Goal: Task Accomplishment & Management: Use online tool/utility

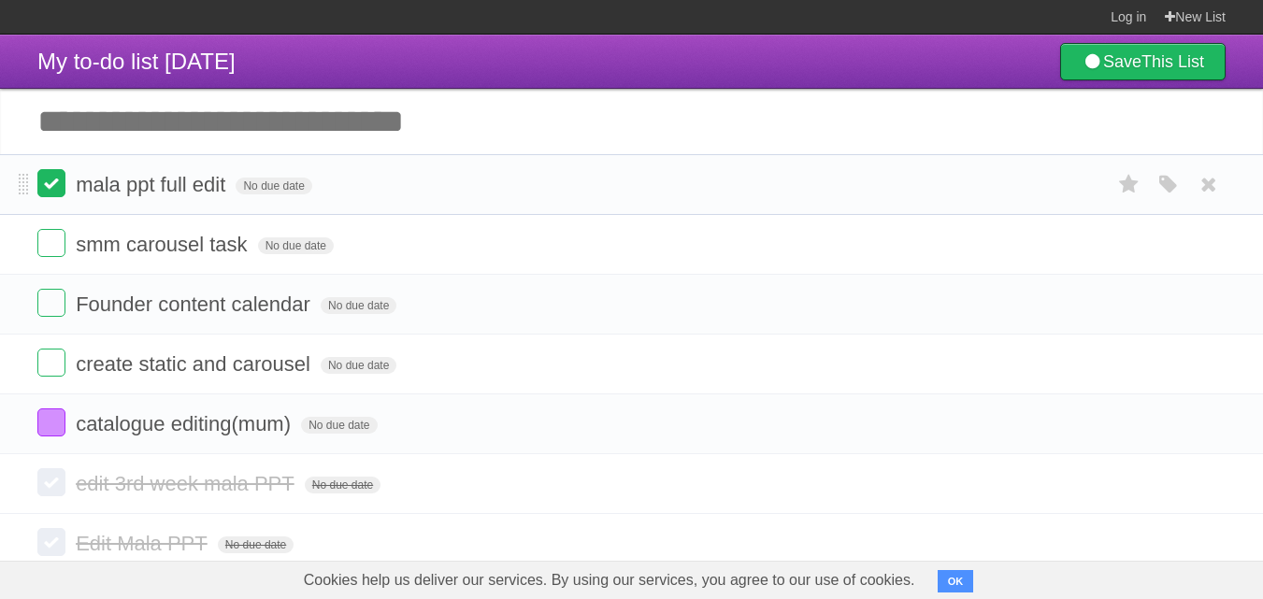
click at [43, 185] on label at bounding box center [51, 183] width 28 height 28
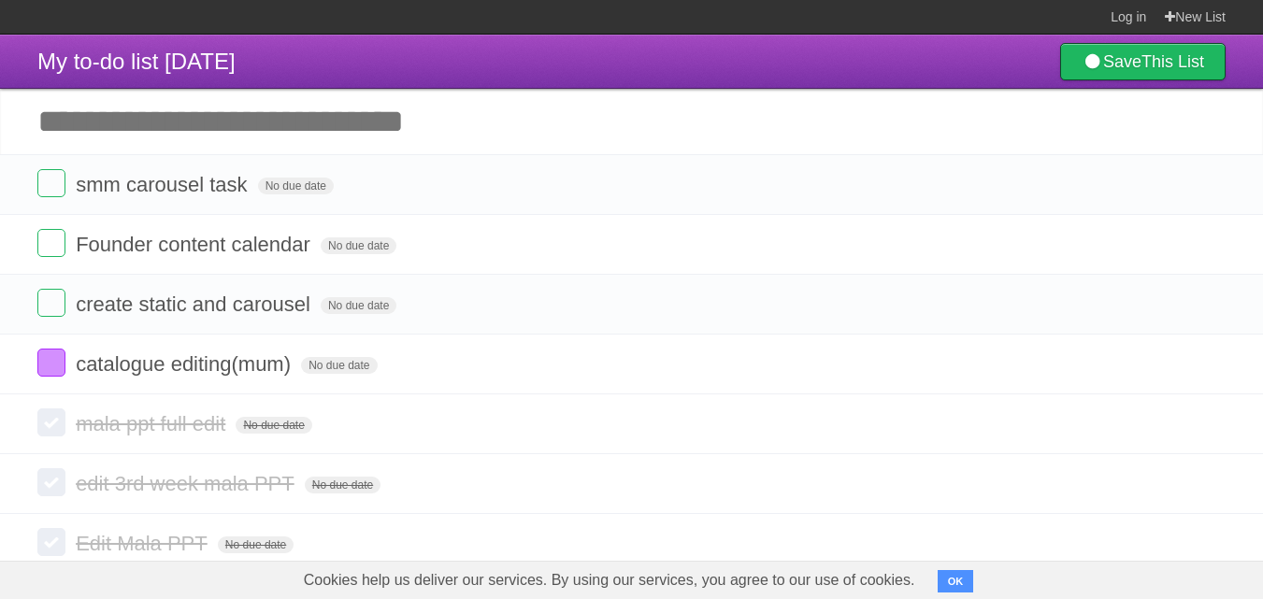
click at [150, 126] on input "Add another task" at bounding box center [631, 121] width 1263 height 65
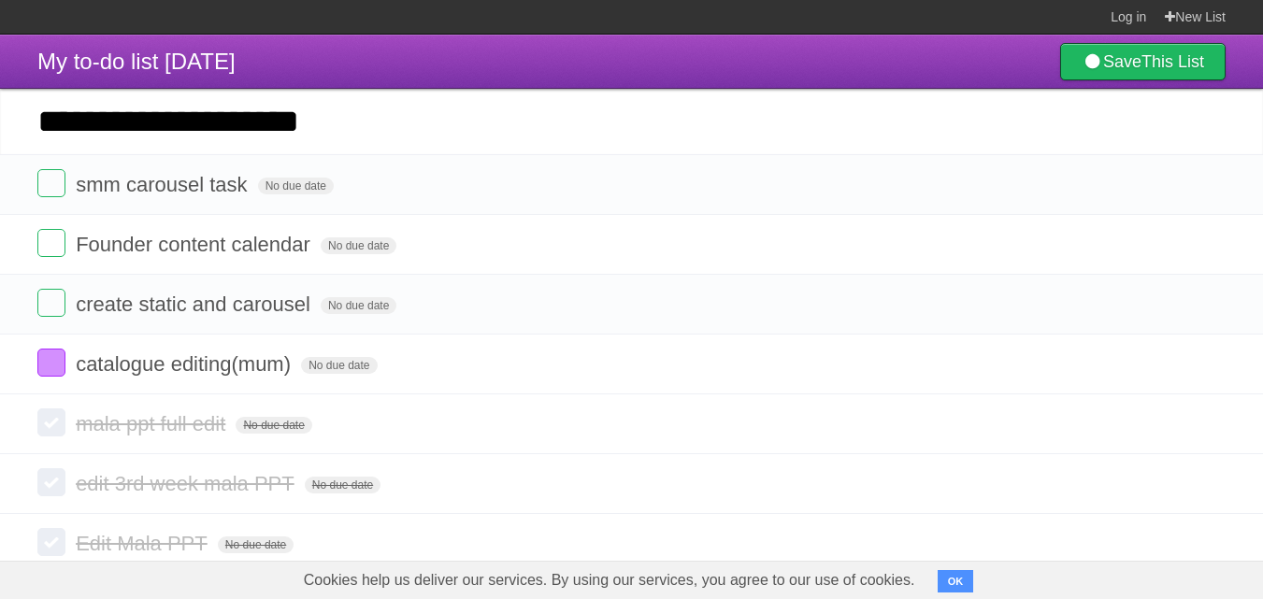
type input "**********"
click input "*********" at bounding box center [0, 0] width 0 height 0
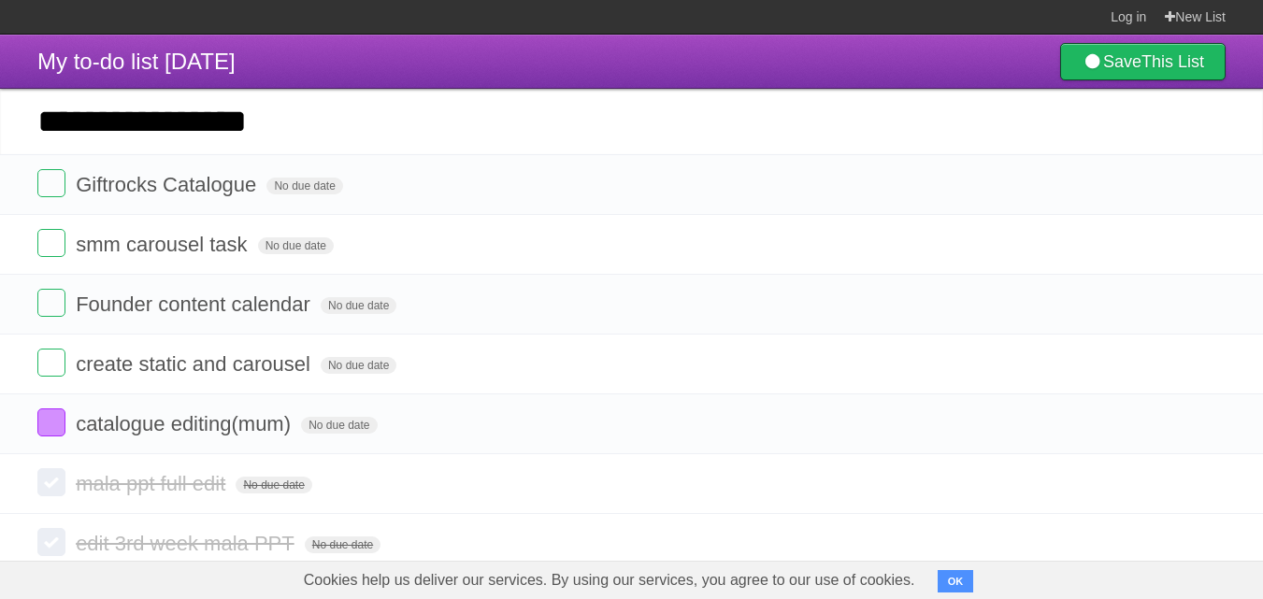
type input "**********"
click input "*********" at bounding box center [0, 0] width 0 height 0
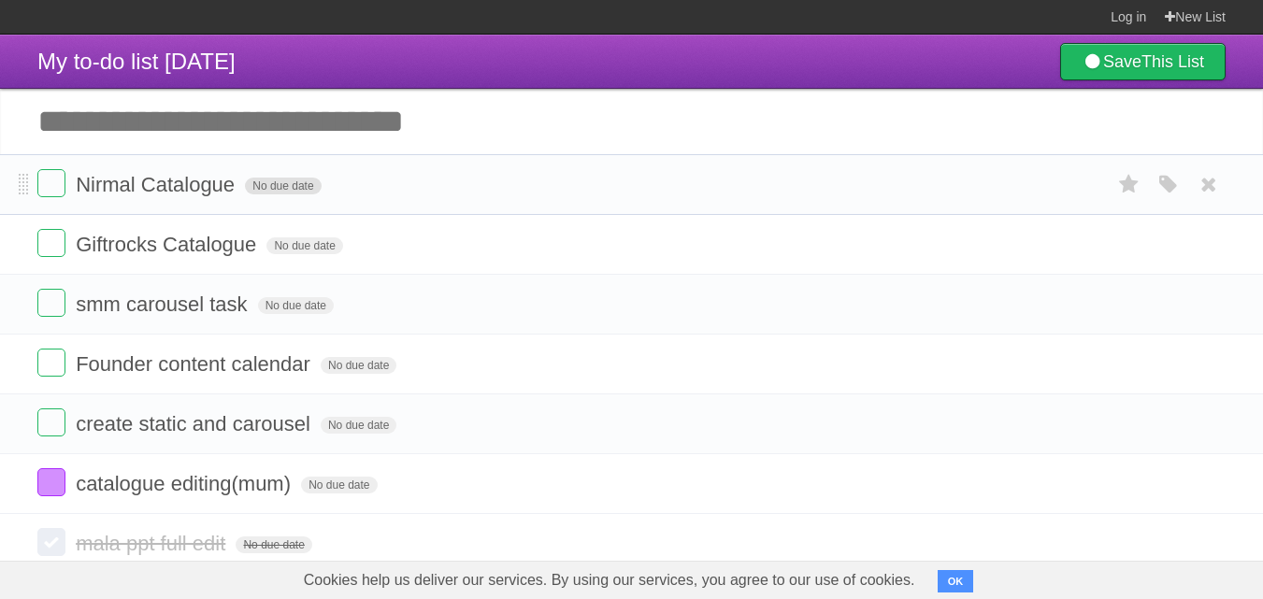
click at [301, 195] on span "No due date" at bounding box center [283, 186] width 76 height 17
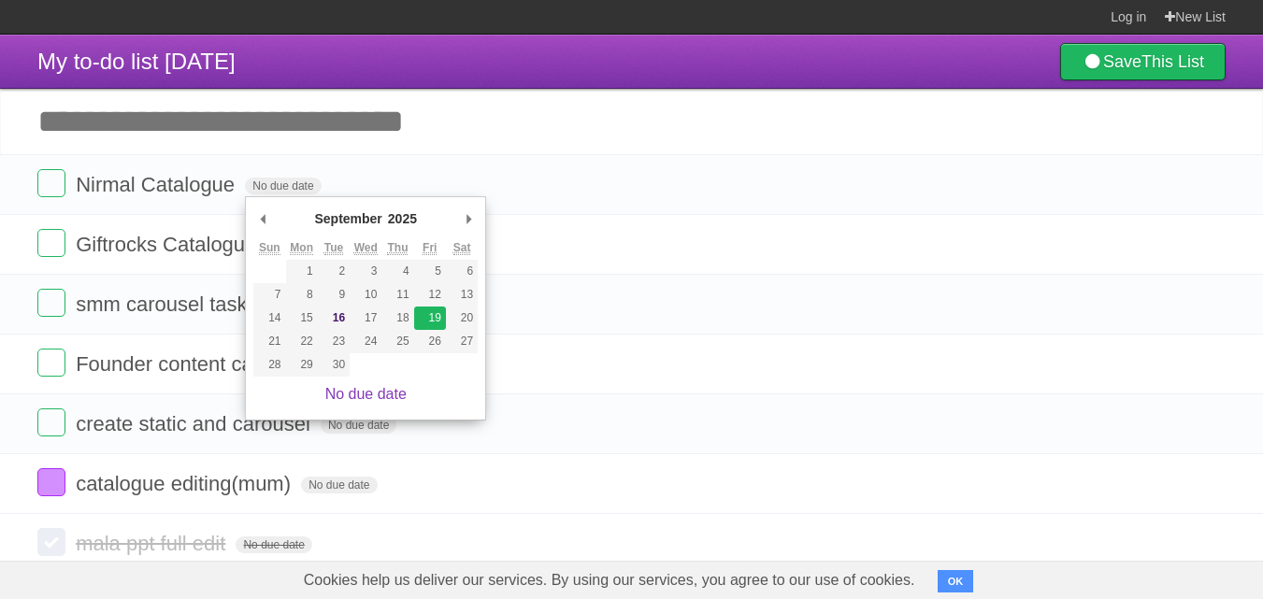
type span "[DATE]"
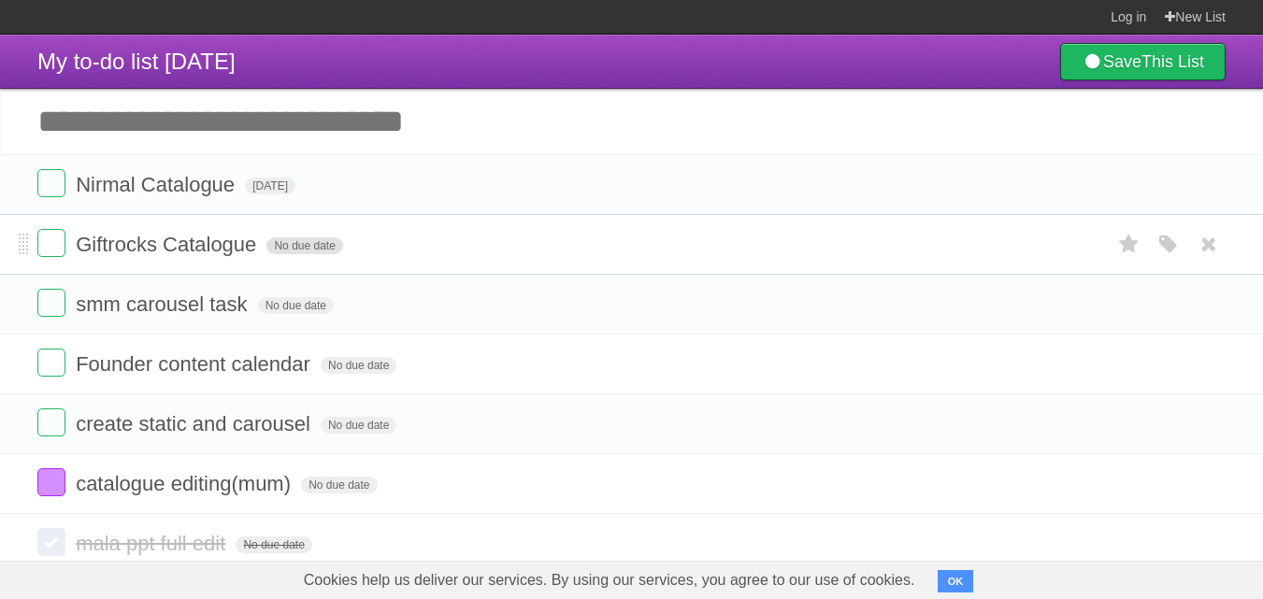
click at [296, 245] on span "No due date" at bounding box center [305, 246] width 76 height 17
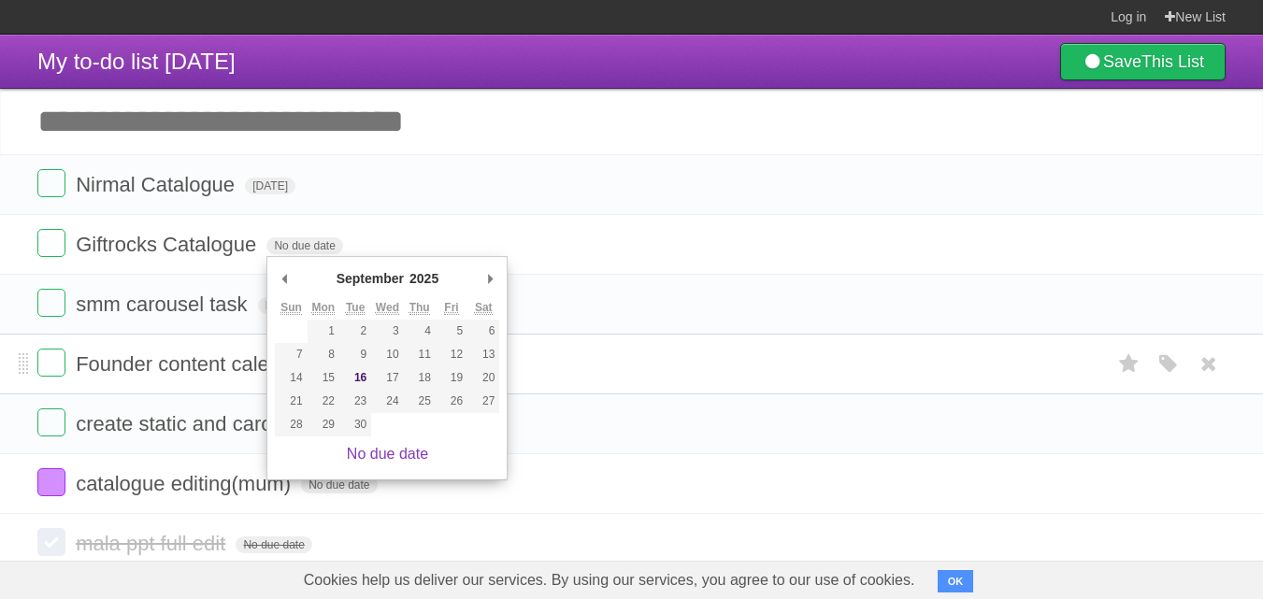
type span "[DATE]"
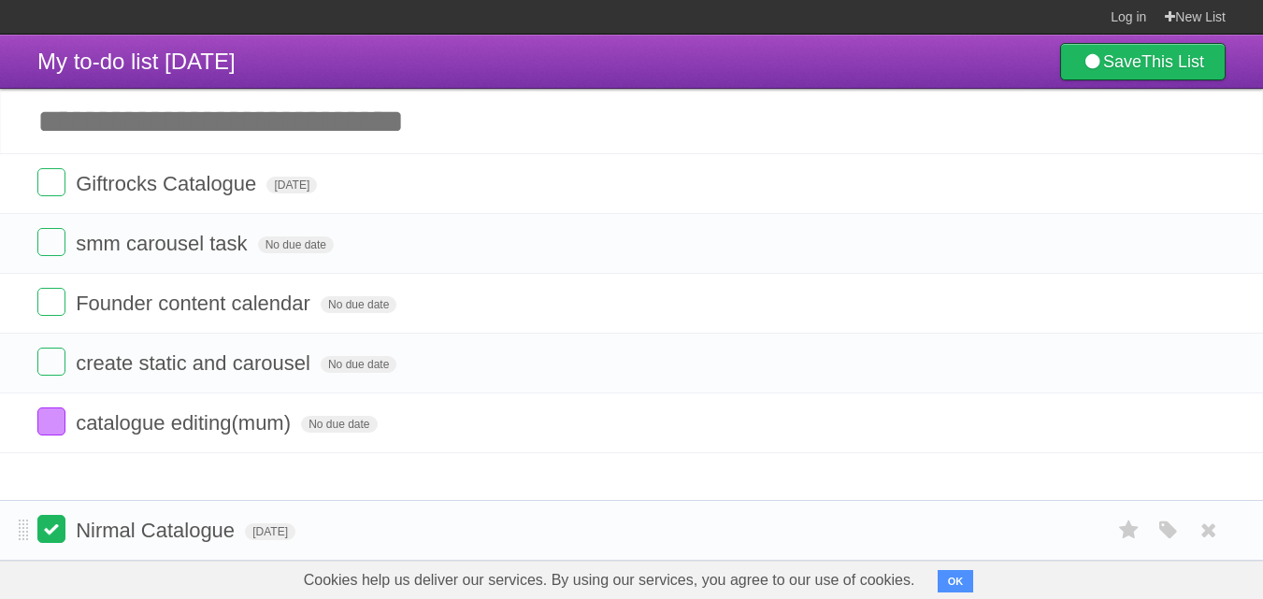
drag, startPoint x: 19, startPoint y: 181, endPoint x: 48, endPoint y: 526, distance: 345.4
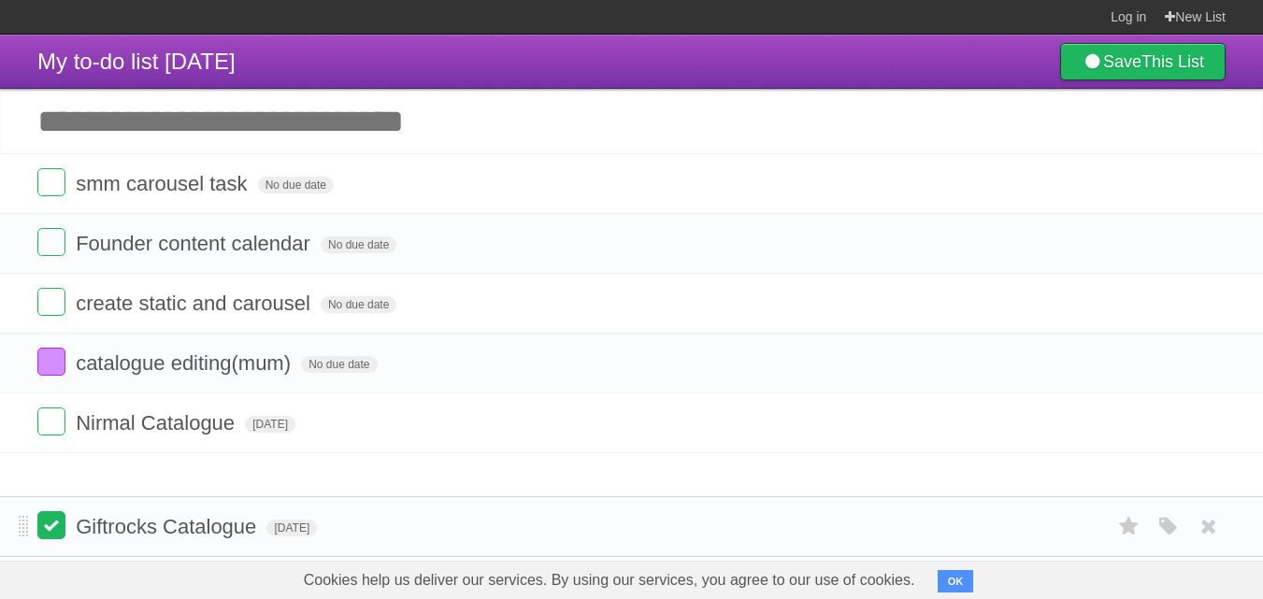
drag, startPoint x: 25, startPoint y: 184, endPoint x: 45, endPoint y: 527, distance: 342.9
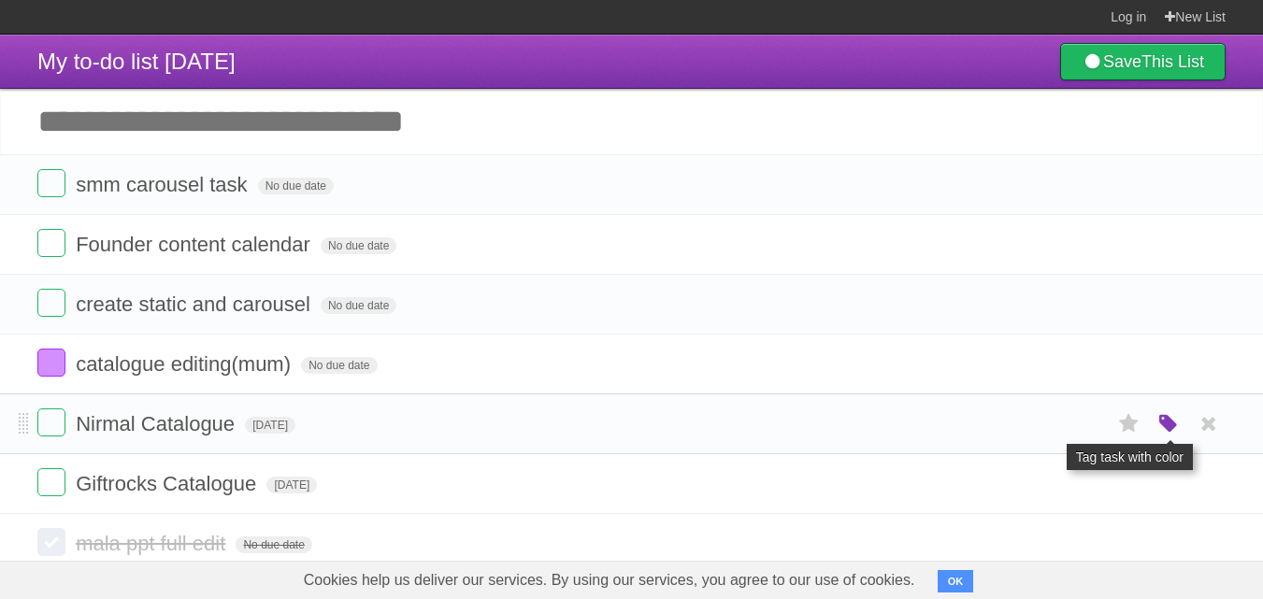
click at [1168, 427] on icon "button" at bounding box center [1169, 424] width 26 height 24
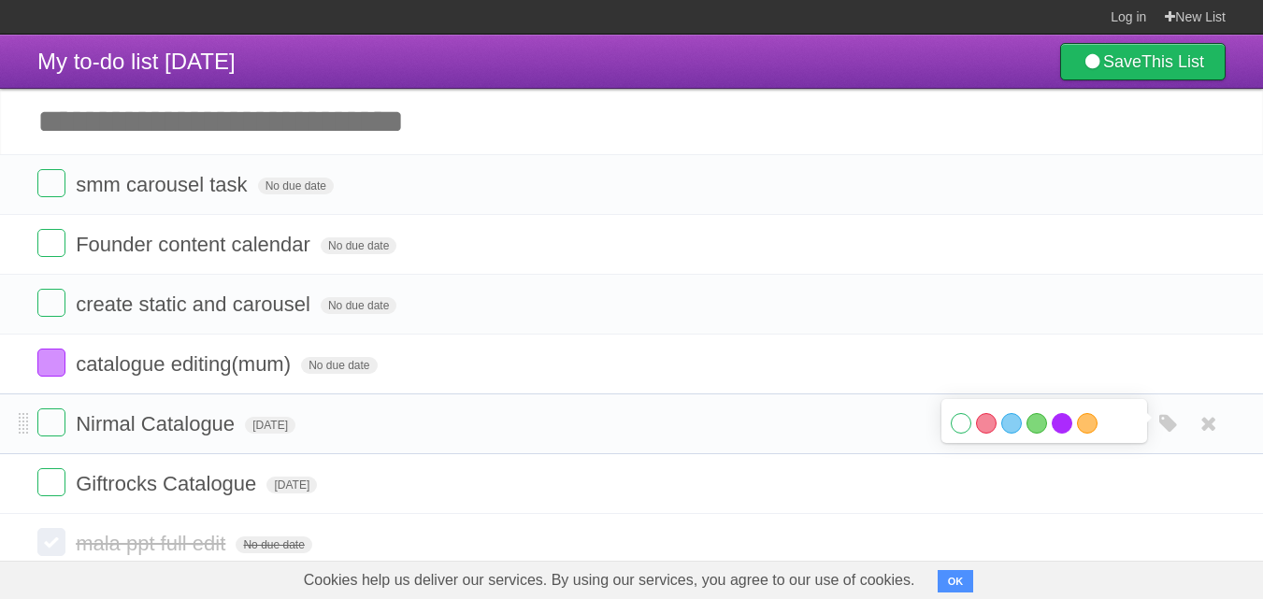
click at [1054, 425] on label "Purple" at bounding box center [1062, 423] width 21 height 21
click at [998, 494] on form "Giftrocks Catalogue [DATE] White Red Blue Green Purple Orange" at bounding box center [631, 484] width 1189 height 31
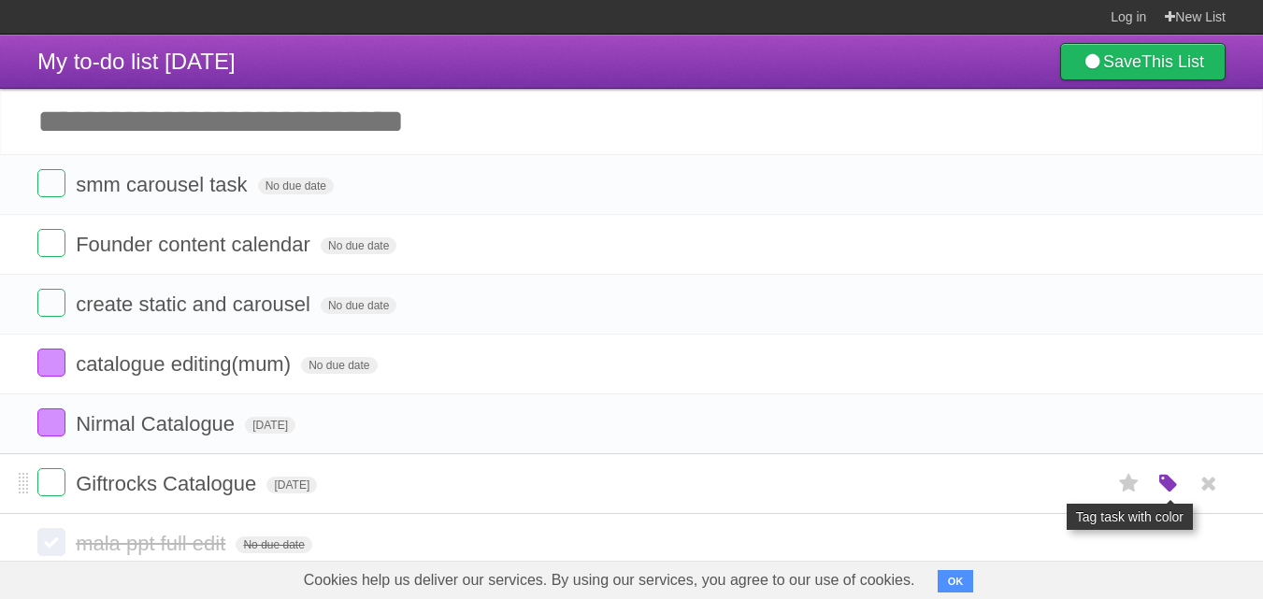
click at [1162, 484] on icon "button" at bounding box center [1169, 484] width 26 height 24
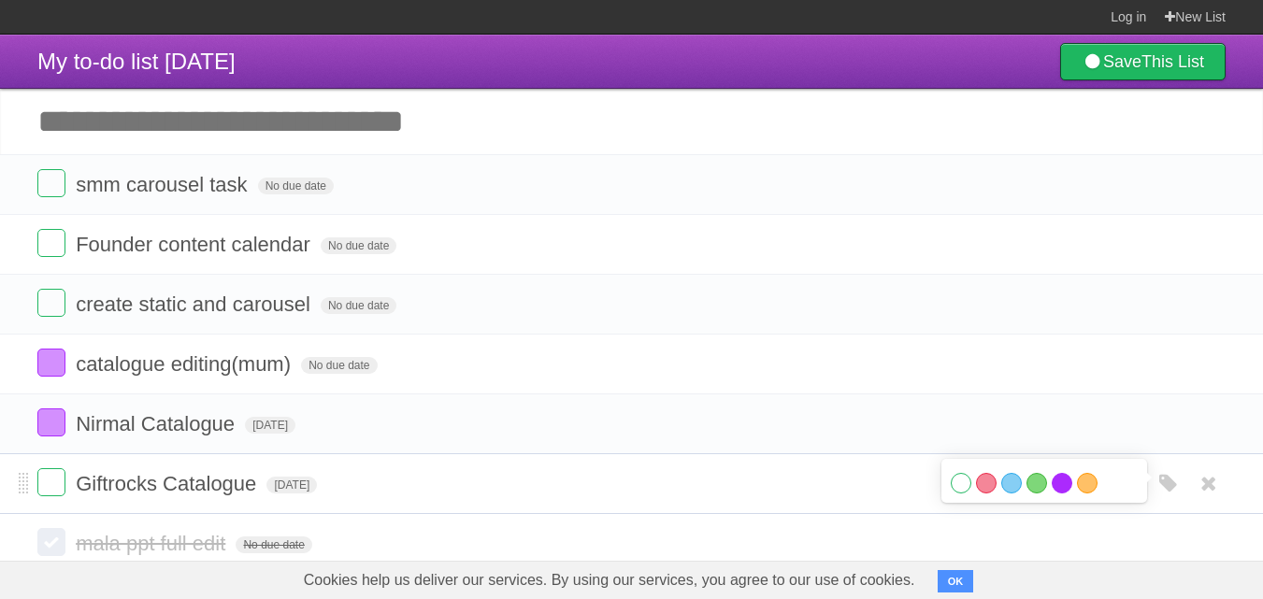
click at [1064, 494] on label "Purple" at bounding box center [1062, 483] width 21 height 21
click at [173, 129] on input "Add another task" at bounding box center [631, 121] width 1263 height 65
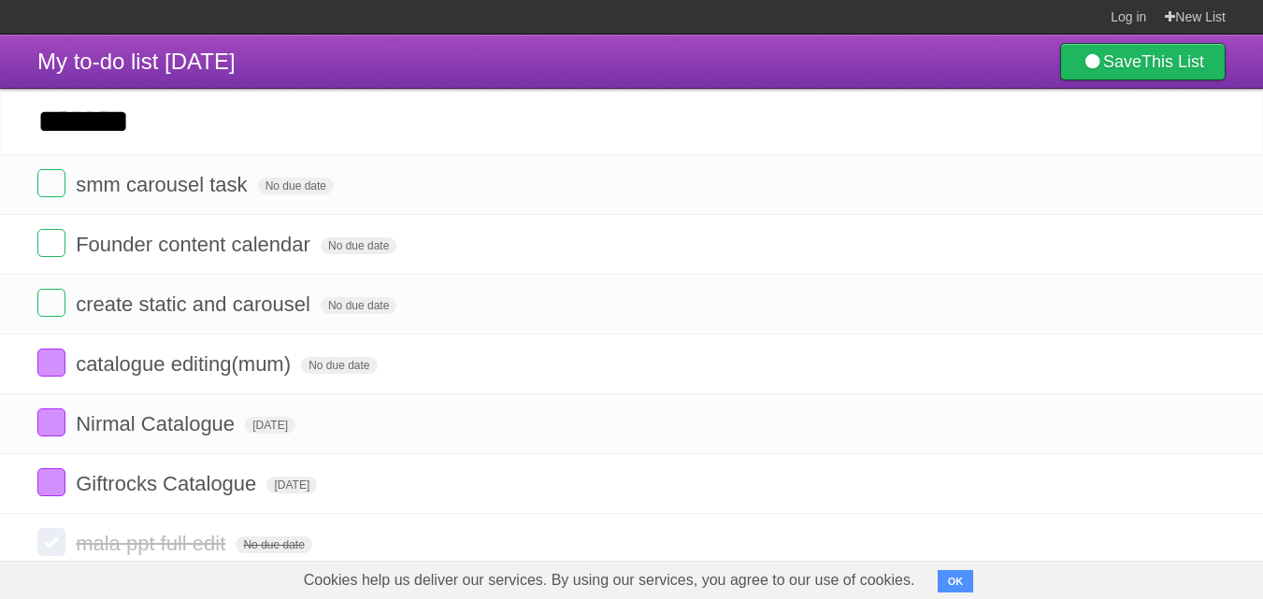
type input "*******"
click input "*********" at bounding box center [0, 0] width 0 height 0
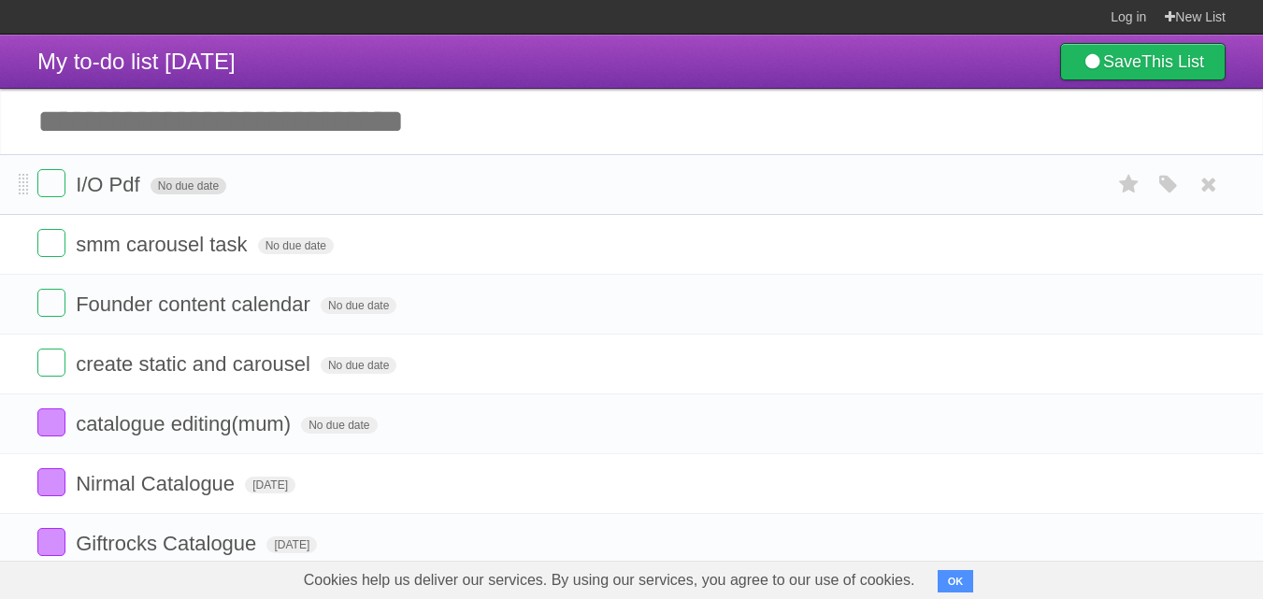
click at [212, 193] on span "No due date" at bounding box center [189, 186] width 76 height 17
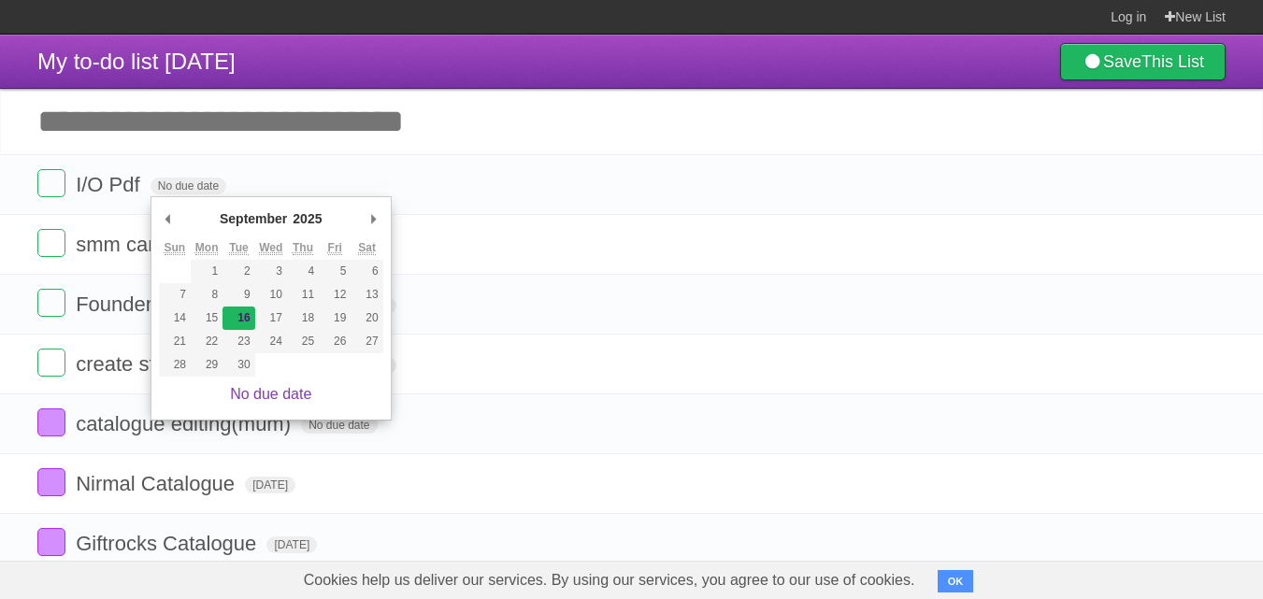
type span "[DATE]"
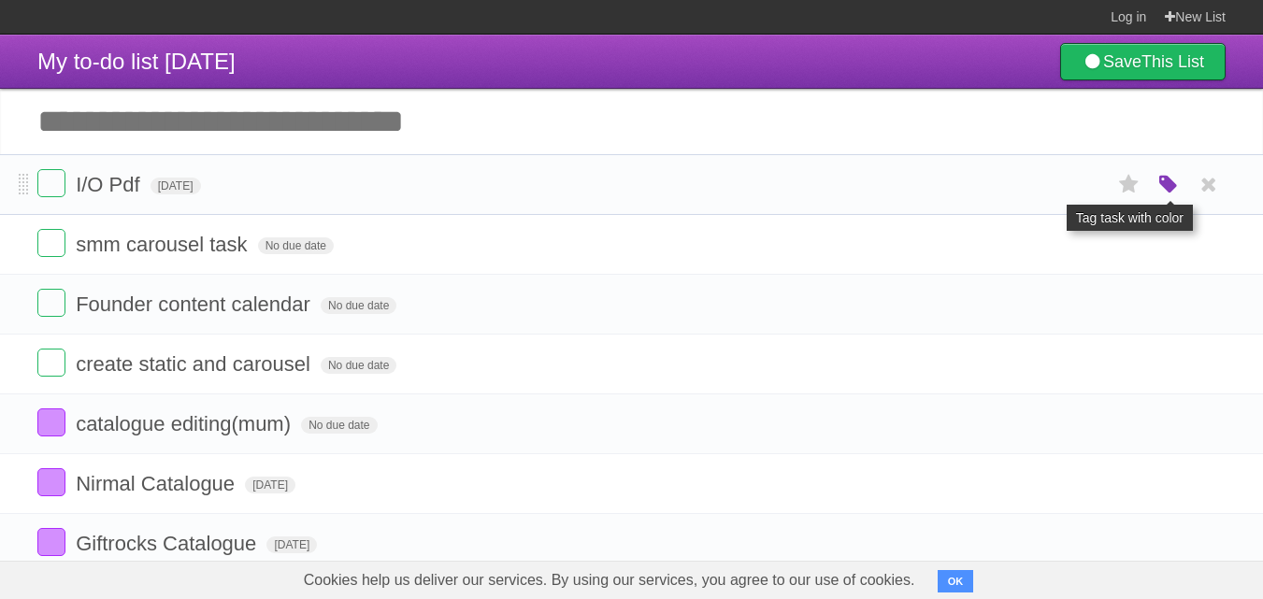
click at [1172, 193] on icon "button" at bounding box center [1169, 185] width 26 height 24
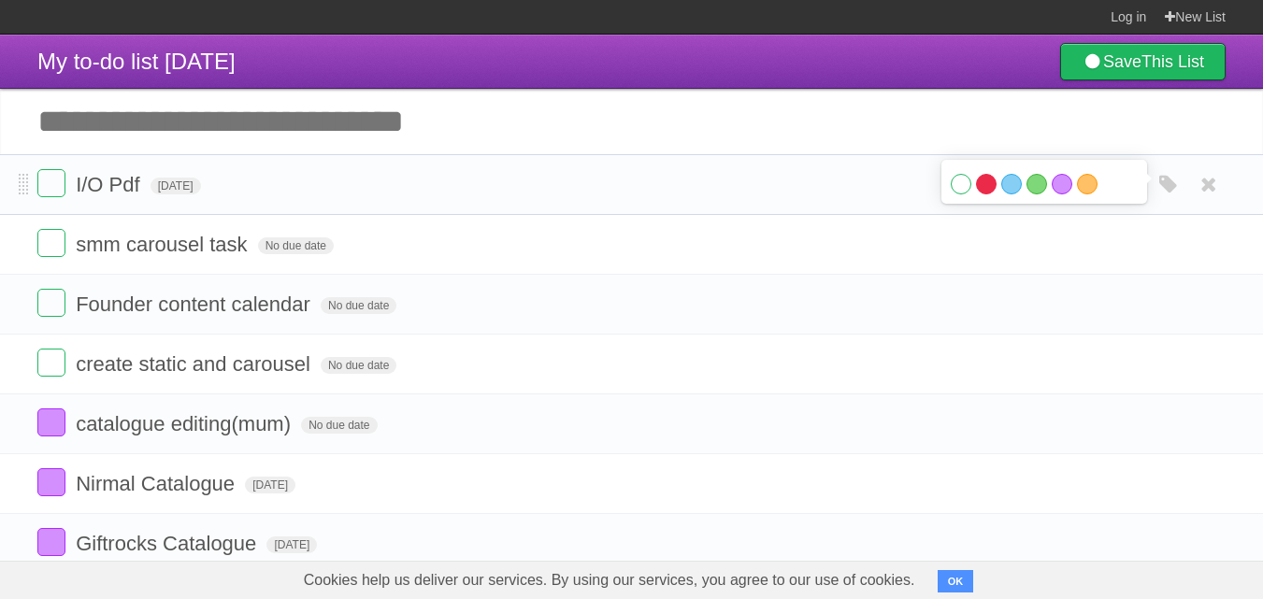
click at [990, 195] on label "Red" at bounding box center [986, 184] width 21 height 21
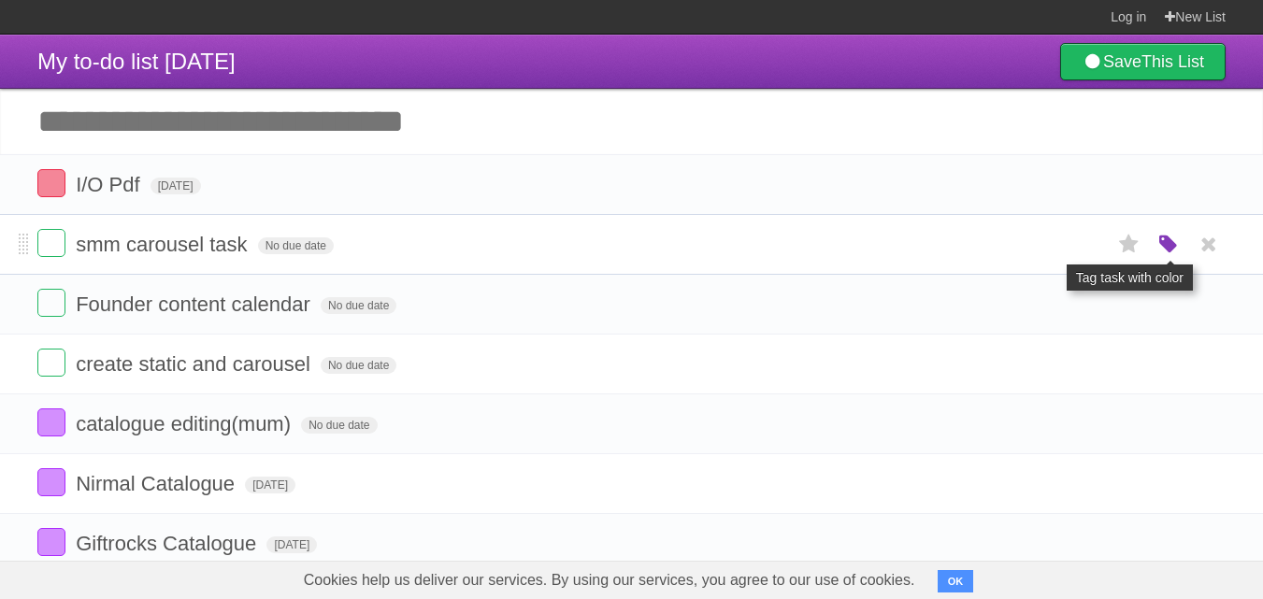
click at [1177, 243] on icon "button" at bounding box center [1169, 245] width 26 height 24
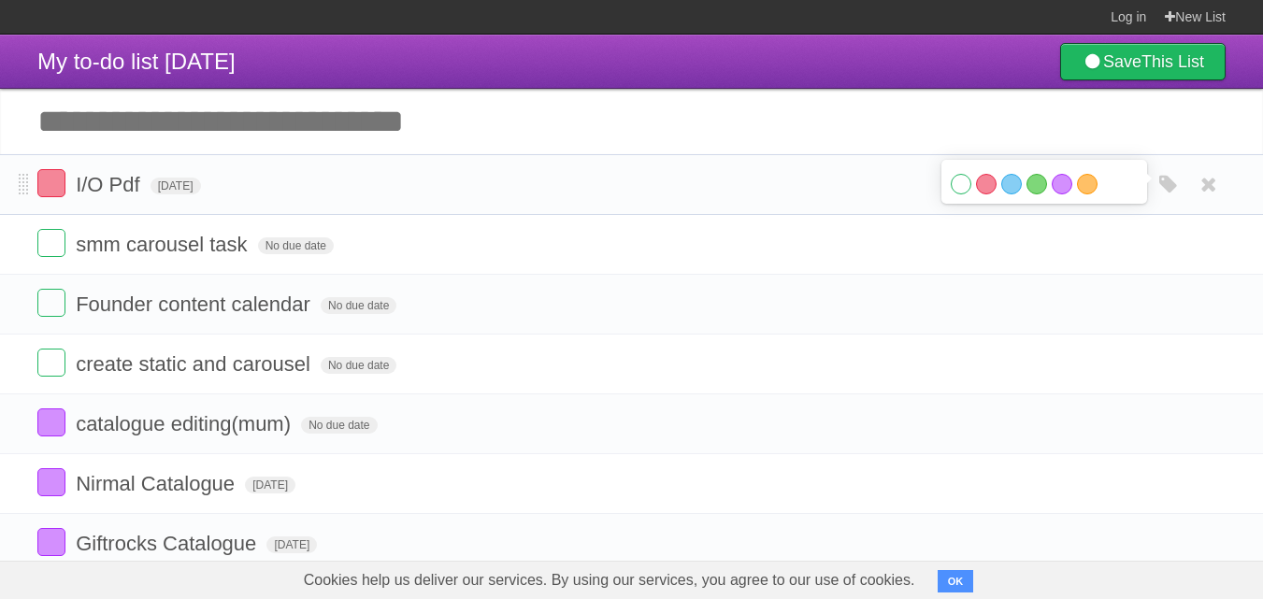
click at [872, 199] on form "I/O Pdf [DATE] White Red Blue Green Purple Orange" at bounding box center [631, 184] width 1189 height 31
click at [1134, 185] on icon at bounding box center [1130, 184] width 26 height 31
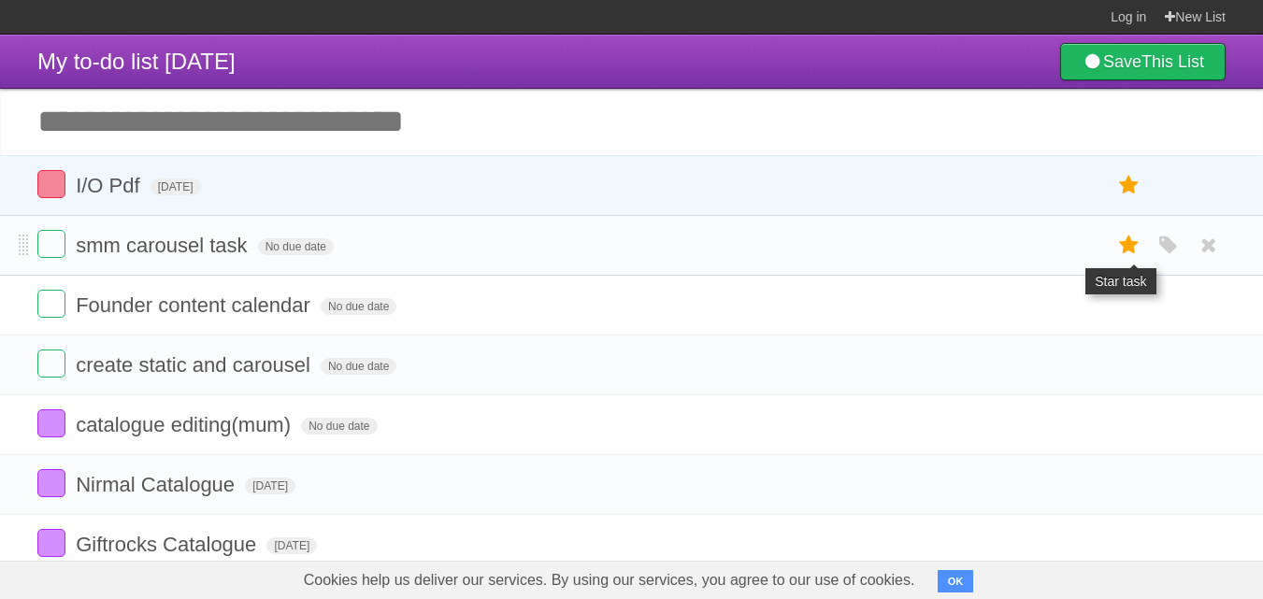
click at [1124, 245] on icon at bounding box center [1130, 245] width 26 height 31
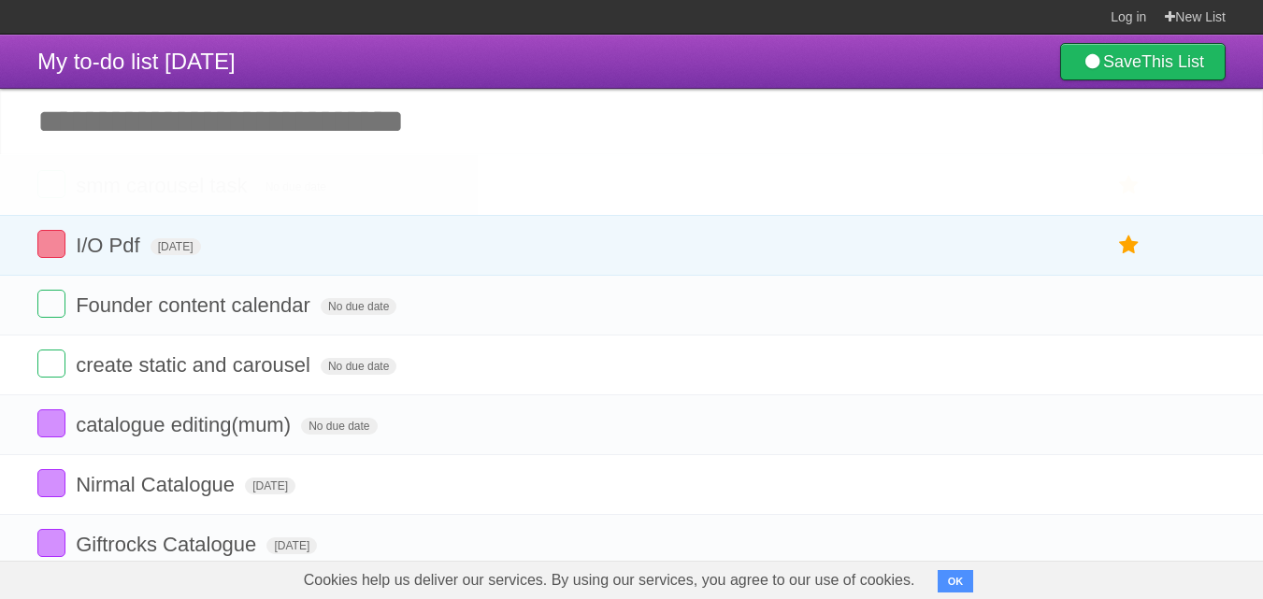
click at [1163, 248] on icon "button" at bounding box center [1169, 246] width 26 height 24
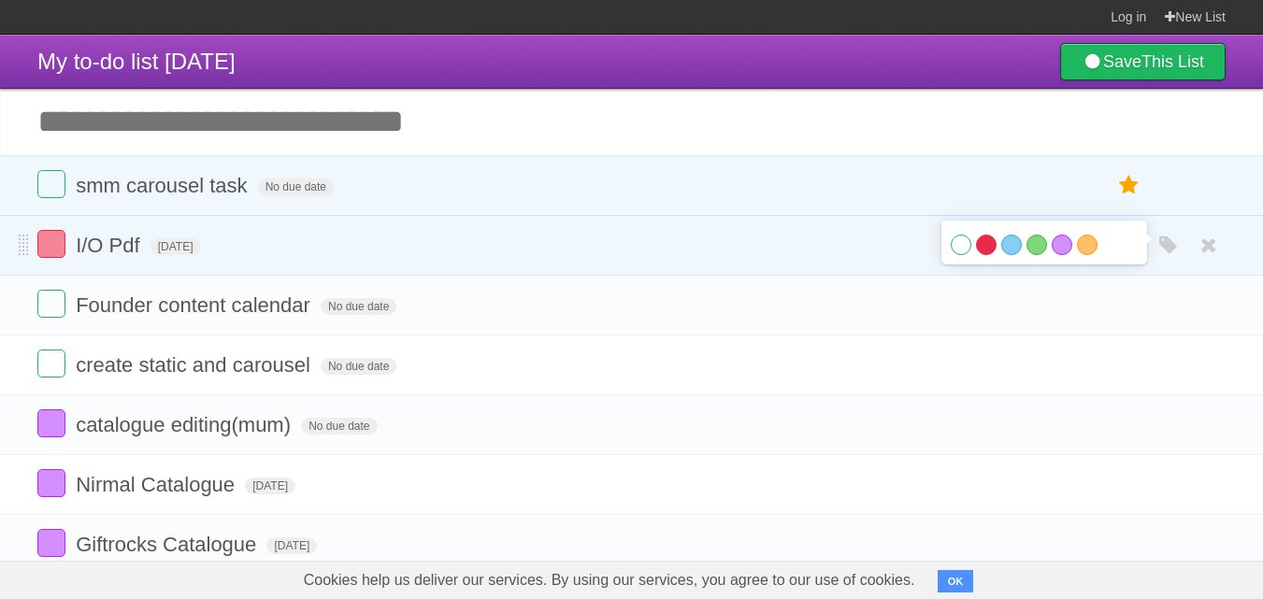
click at [979, 250] on label "Red" at bounding box center [986, 245] width 21 height 21
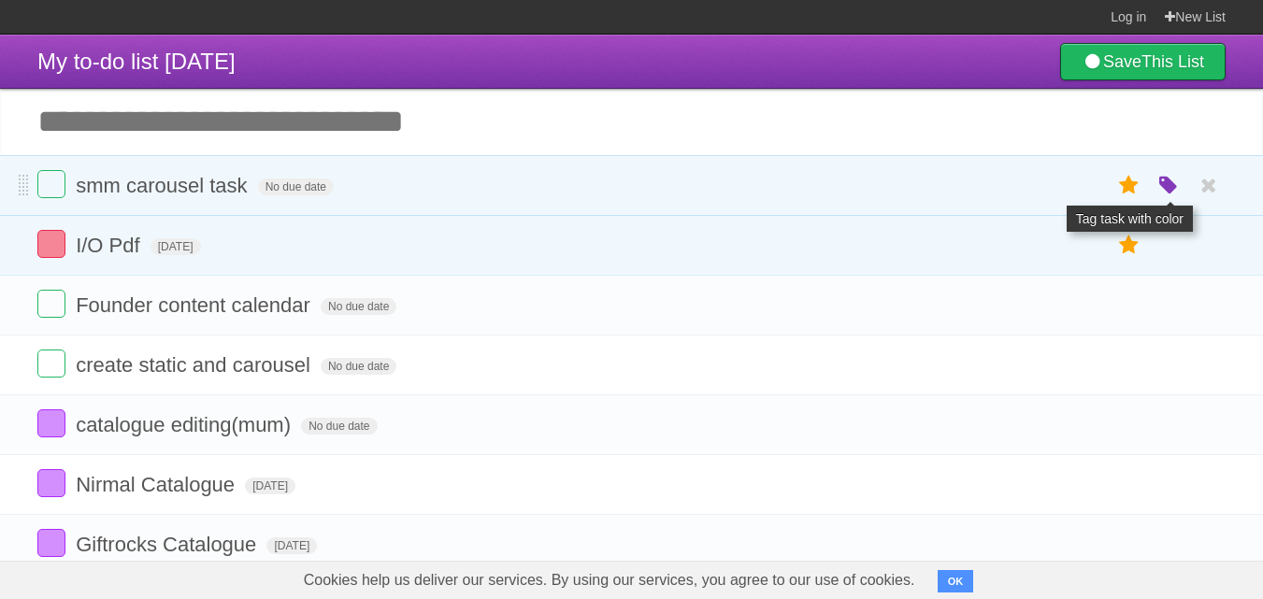
click at [1166, 184] on icon "button" at bounding box center [1169, 186] width 26 height 24
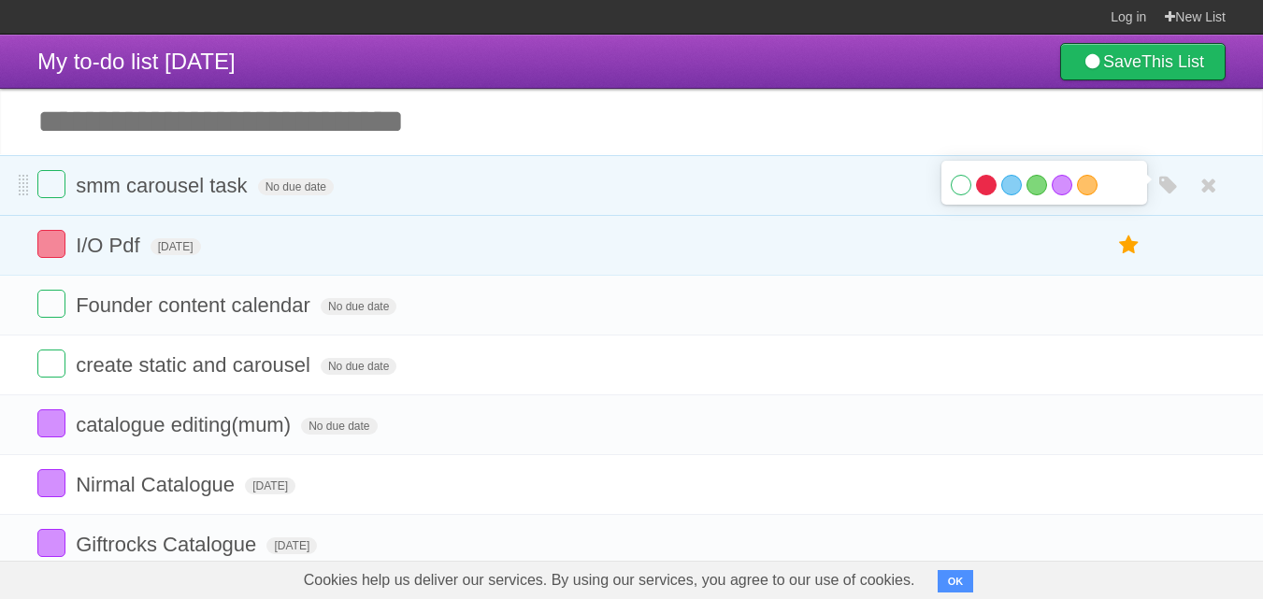
click at [989, 193] on label "Red" at bounding box center [986, 185] width 21 height 21
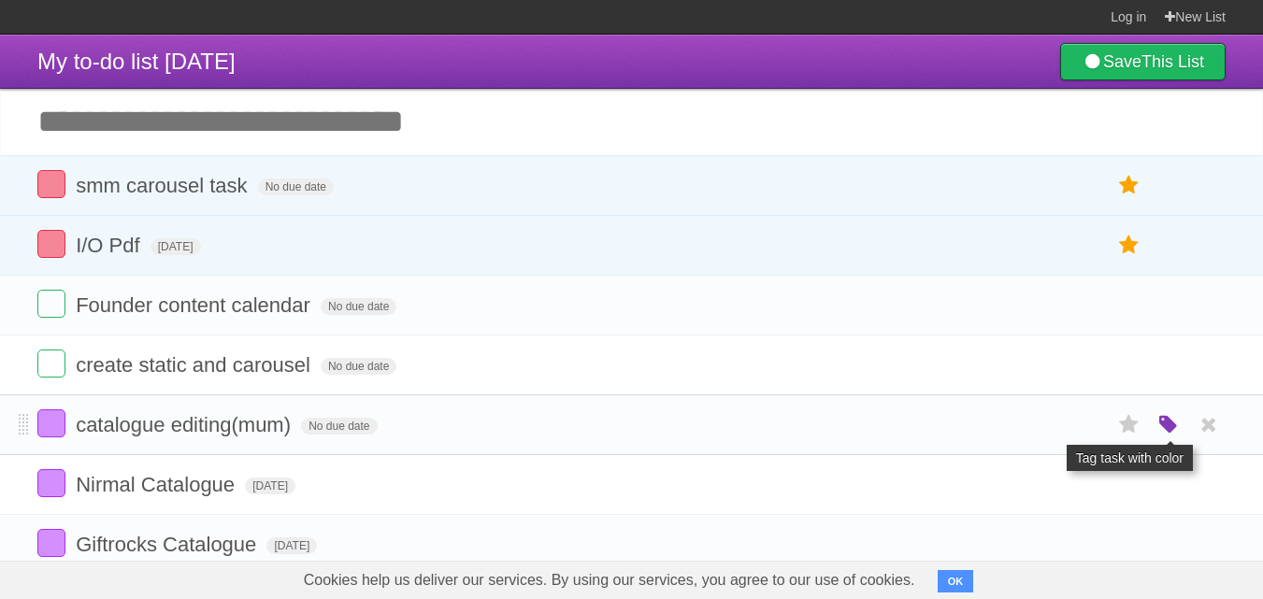
click at [1167, 424] on icon "button" at bounding box center [1169, 425] width 26 height 24
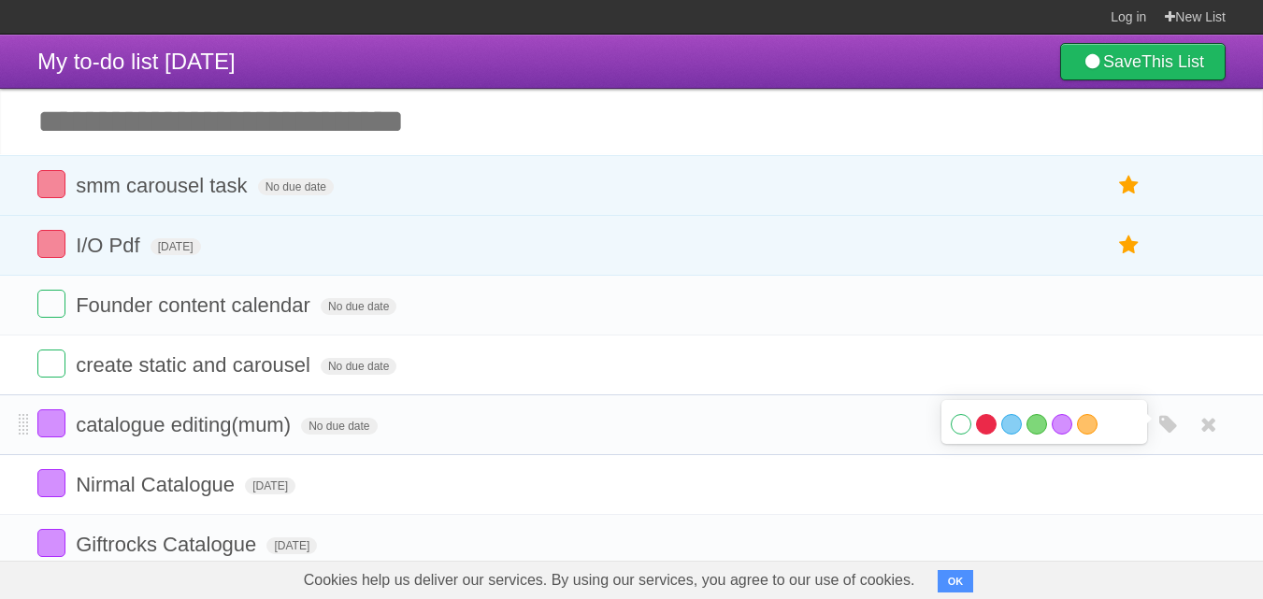
click at [980, 426] on label "Red" at bounding box center [986, 424] width 21 height 21
click at [895, 440] on form "catalogue editing(mum) No due date White Red Blue Green Purple Orange" at bounding box center [631, 425] width 1189 height 31
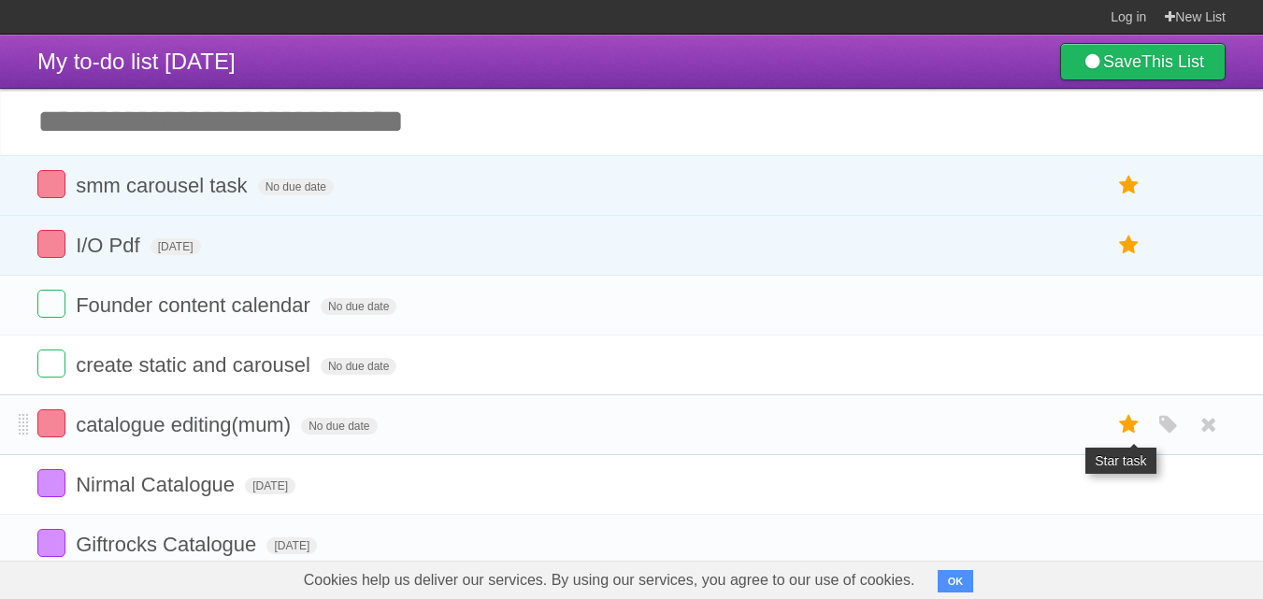
click at [1132, 426] on icon at bounding box center [1130, 425] width 26 height 31
